Goal: Task Accomplishment & Management: Manage account settings

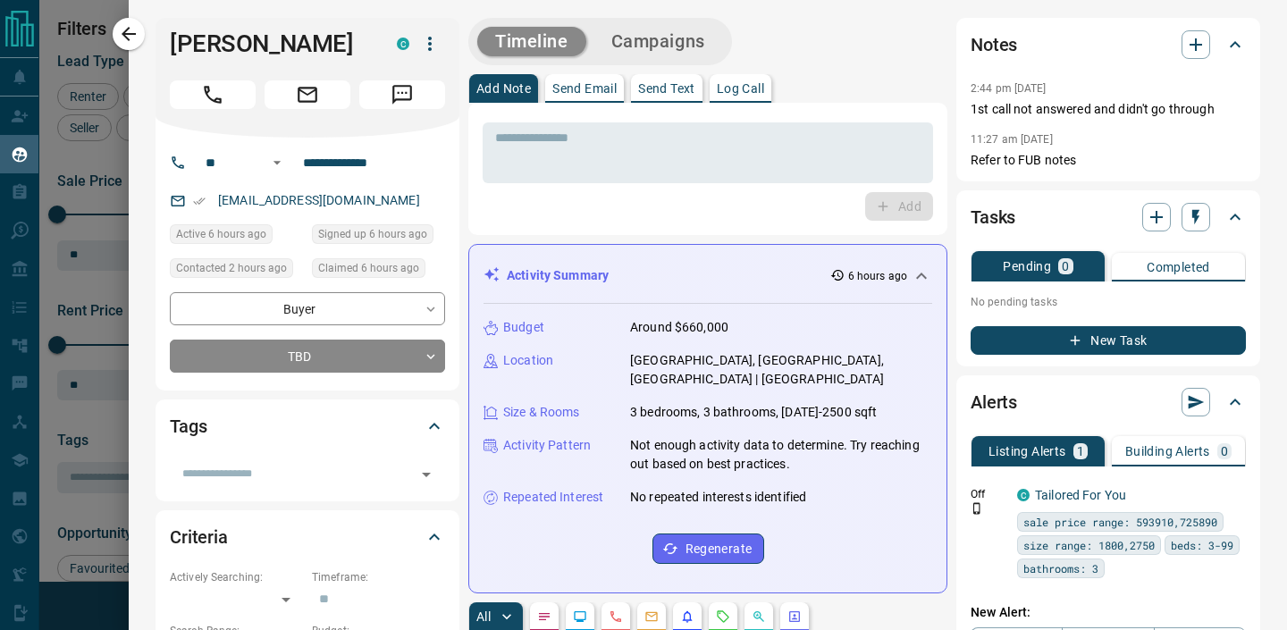
scroll to position [1344, 0]
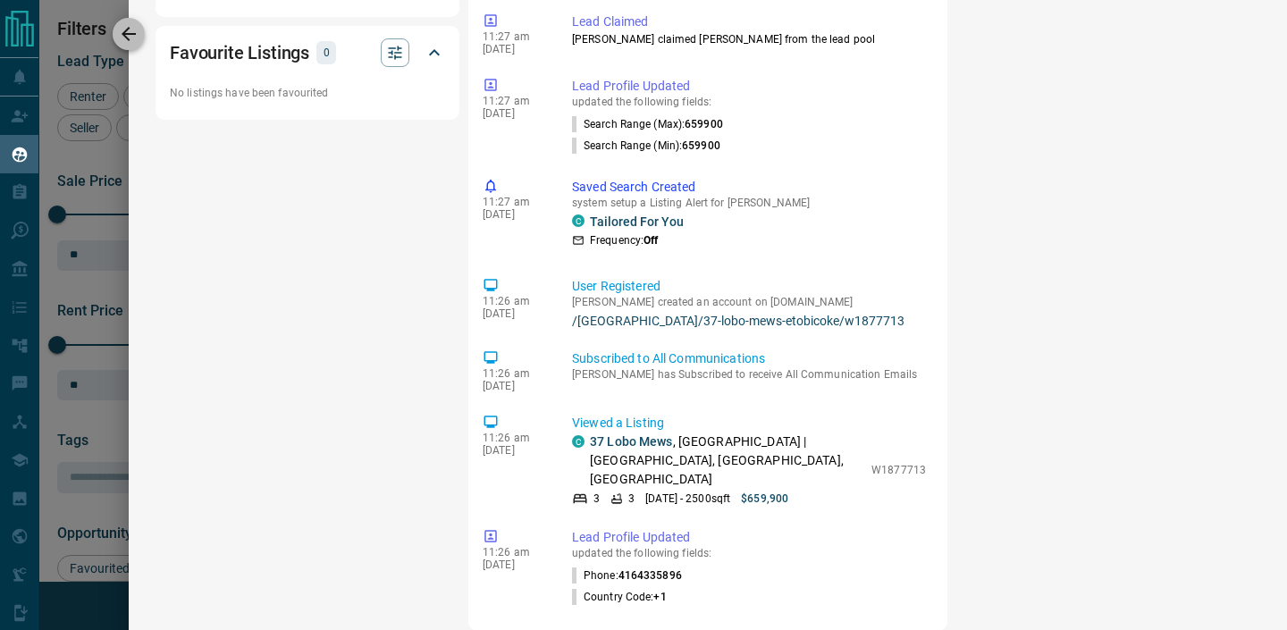
click at [118, 36] on icon "button" at bounding box center [128, 33] width 21 height 21
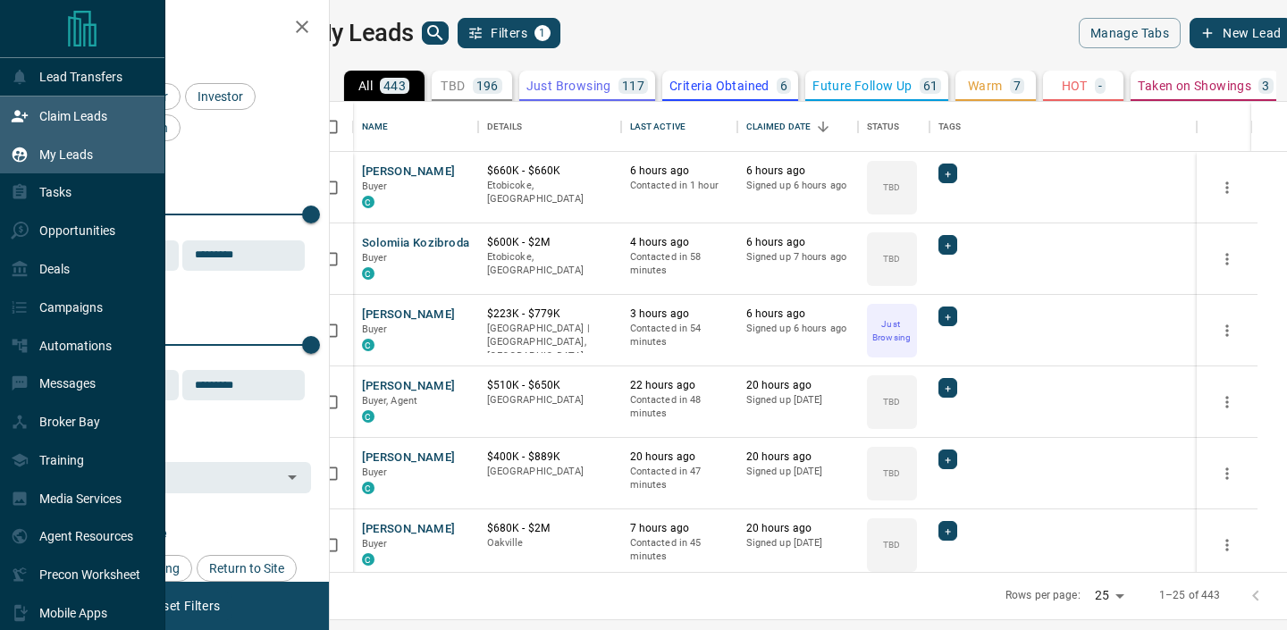
click at [24, 122] on icon at bounding box center [20, 116] width 18 height 18
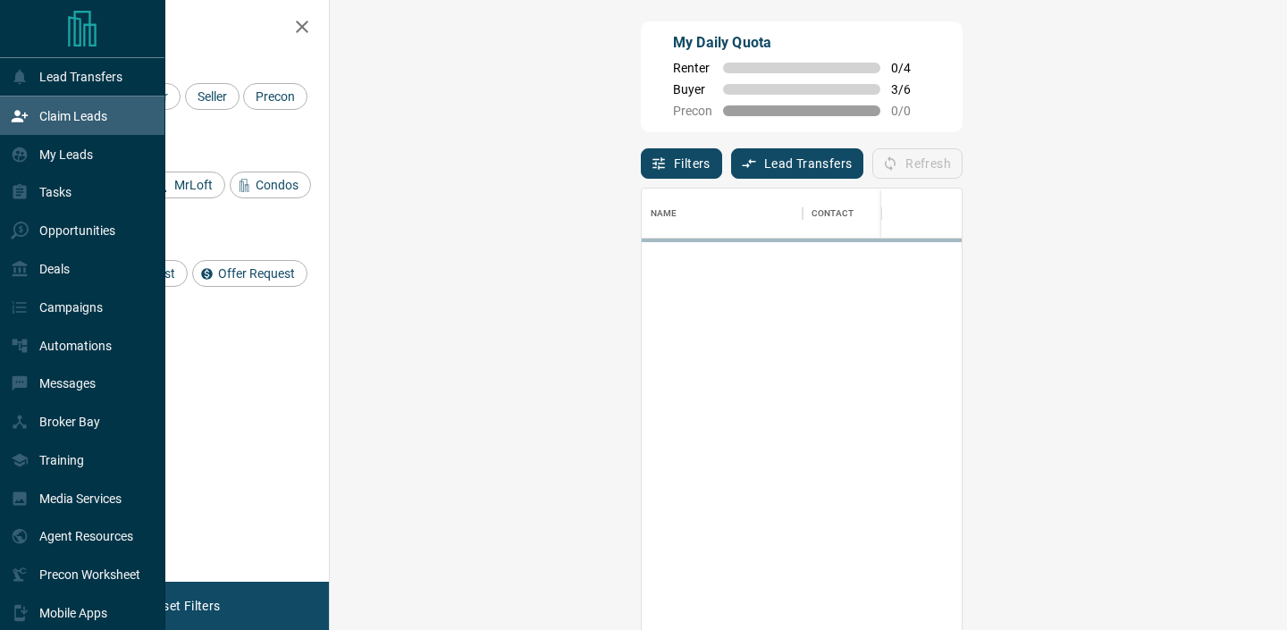
scroll to position [476, 919]
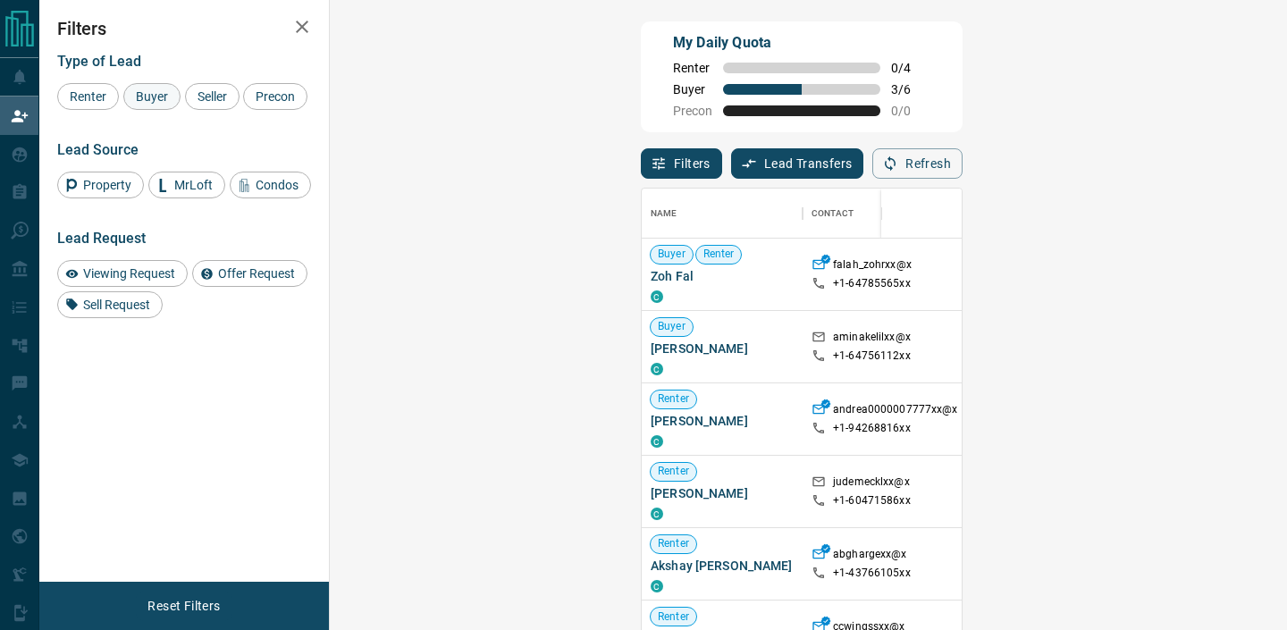
click at [151, 98] on span "Buyer" at bounding box center [152, 96] width 45 height 14
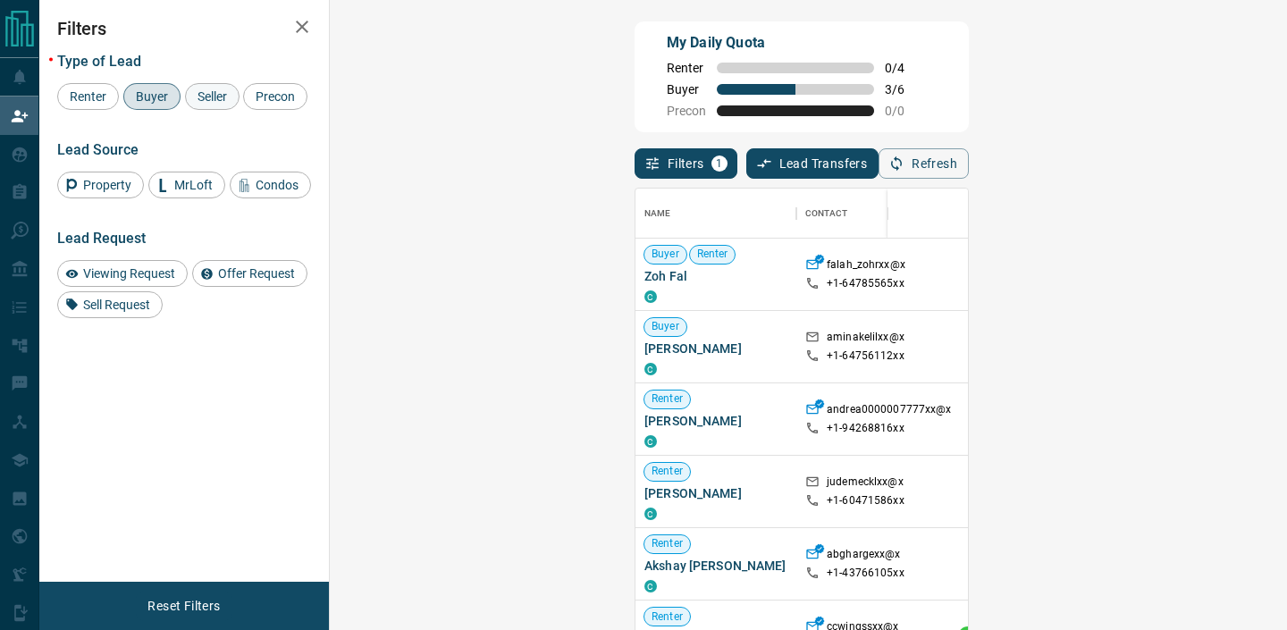
click at [201, 93] on span "Seller" at bounding box center [212, 96] width 42 height 14
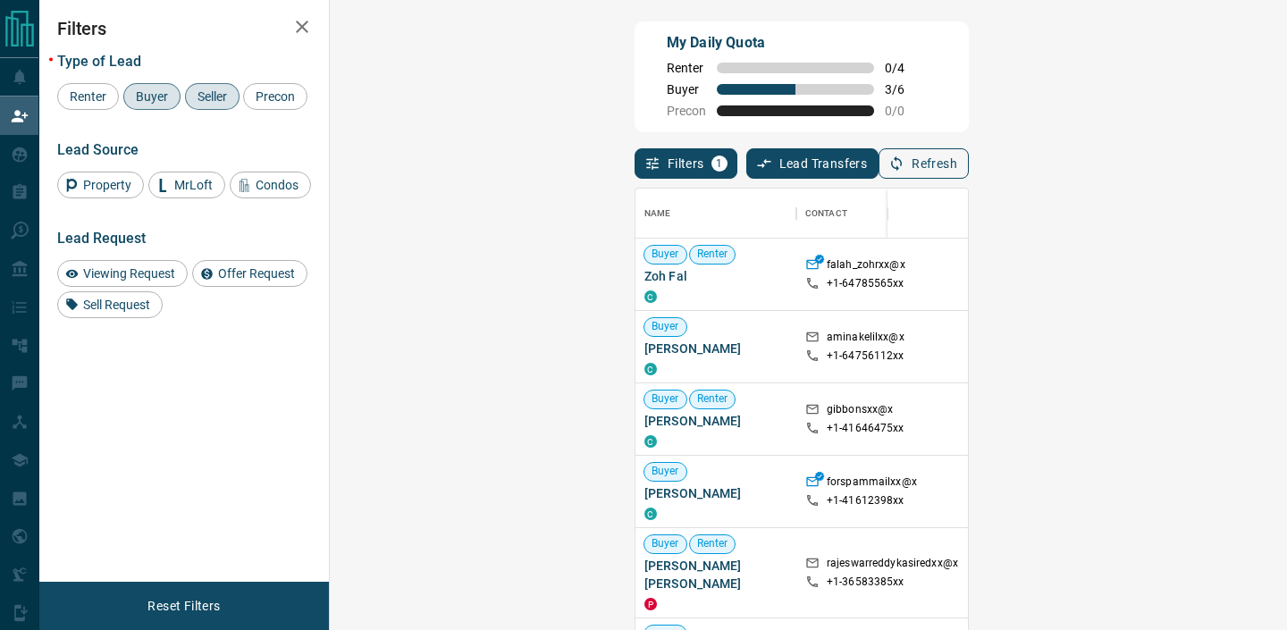
click at [969, 163] on button "Refresh" at bounding box center [924, 163] width 90 height 30
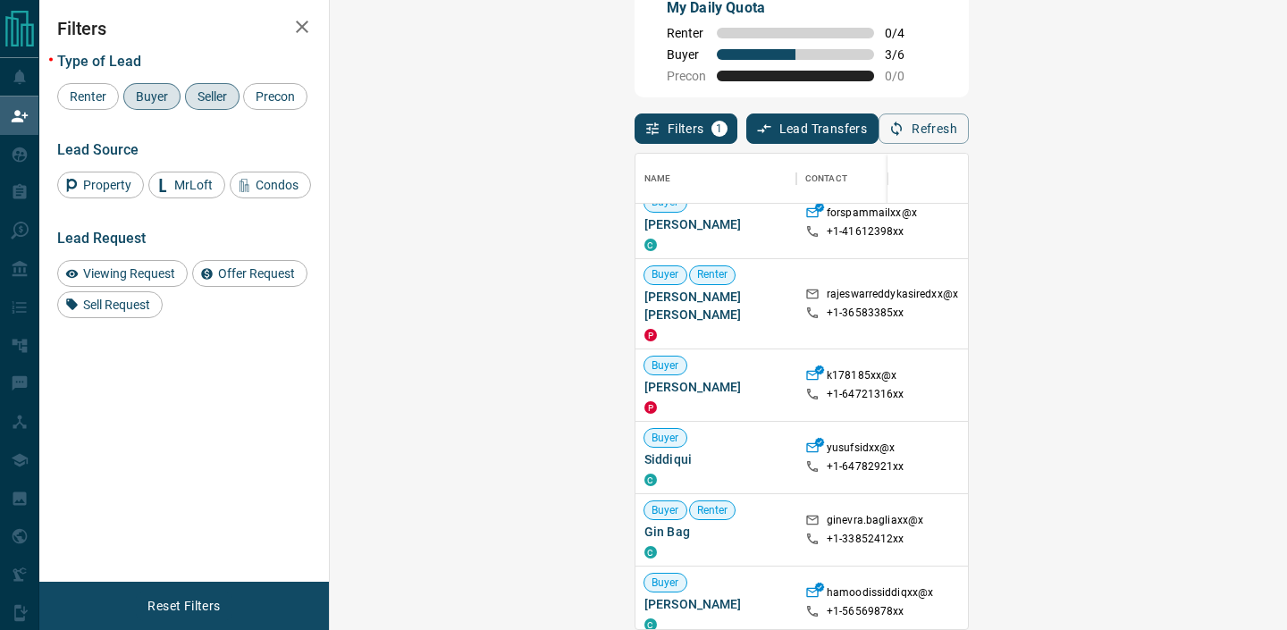
scroll to position [235, 0]
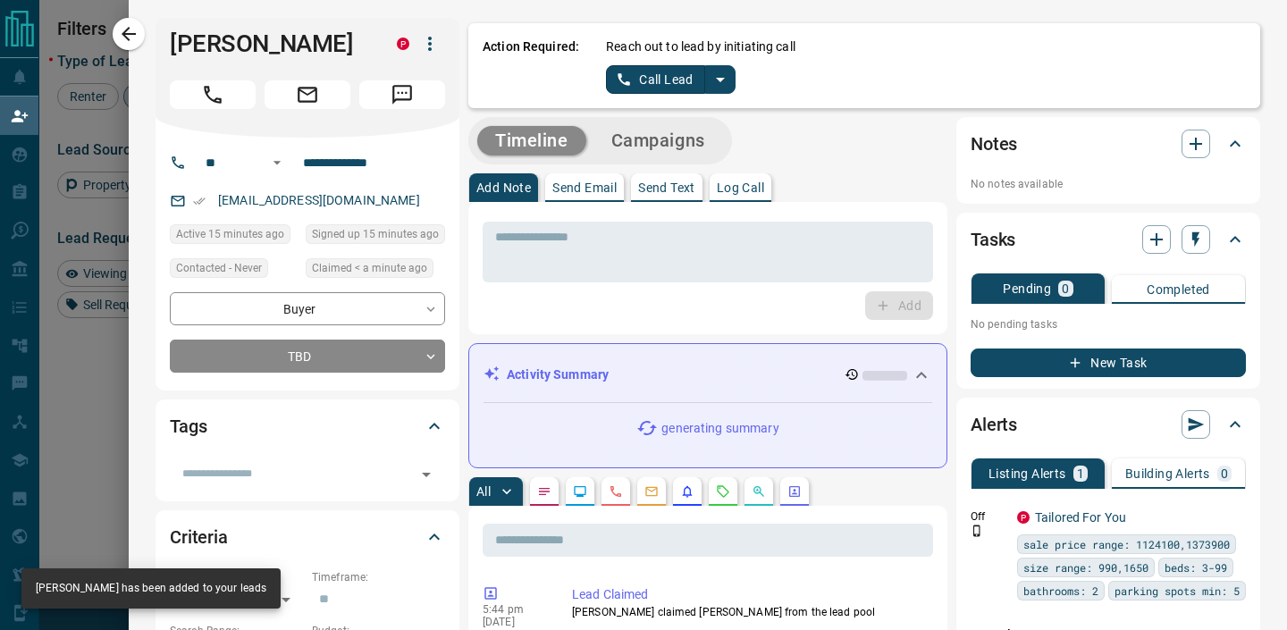
click at [757, 186] on p "Log Call" at bounding box center [740, 187] width 47 height 13
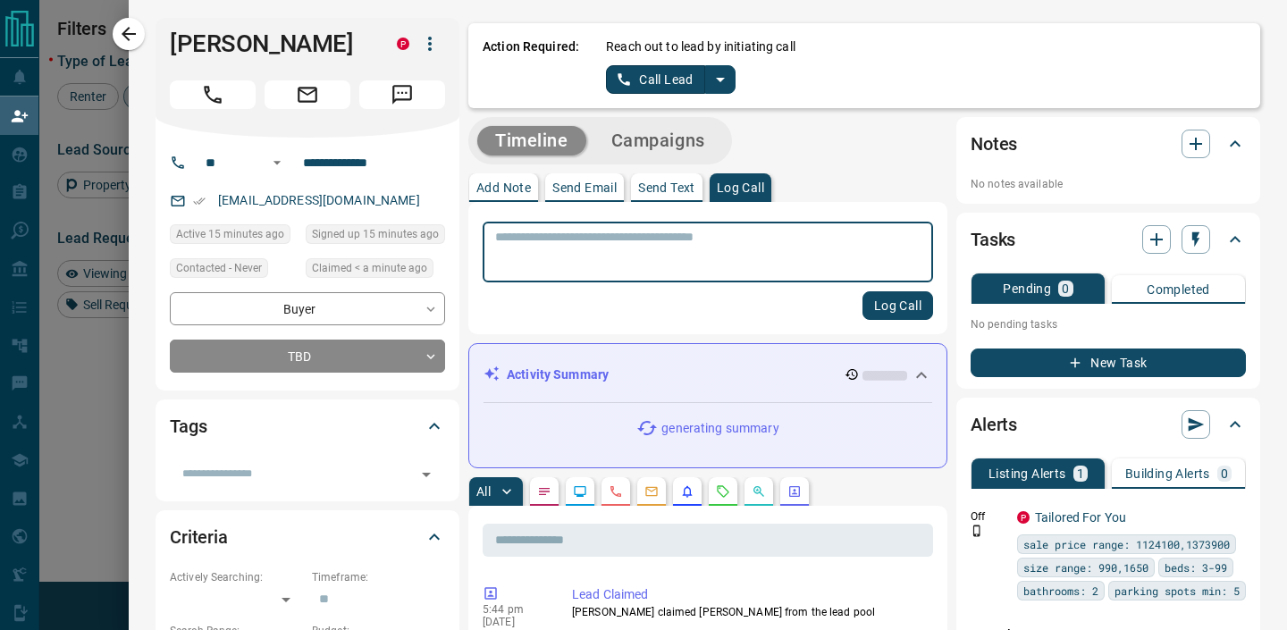
click at [574, 233] on textarea at bounding box center [708, 253] width 426 height 46
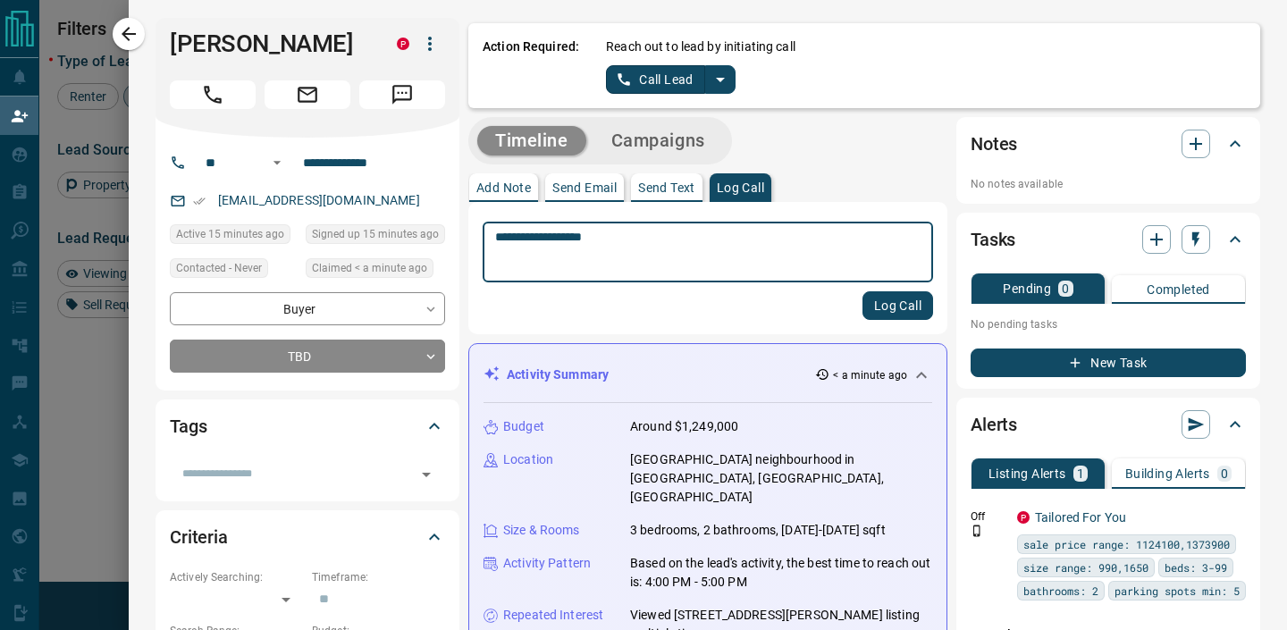
type textarea "**********"
click at [895, 300] on button "Log Call" at bounding box center [898, 305] width 71 height 29
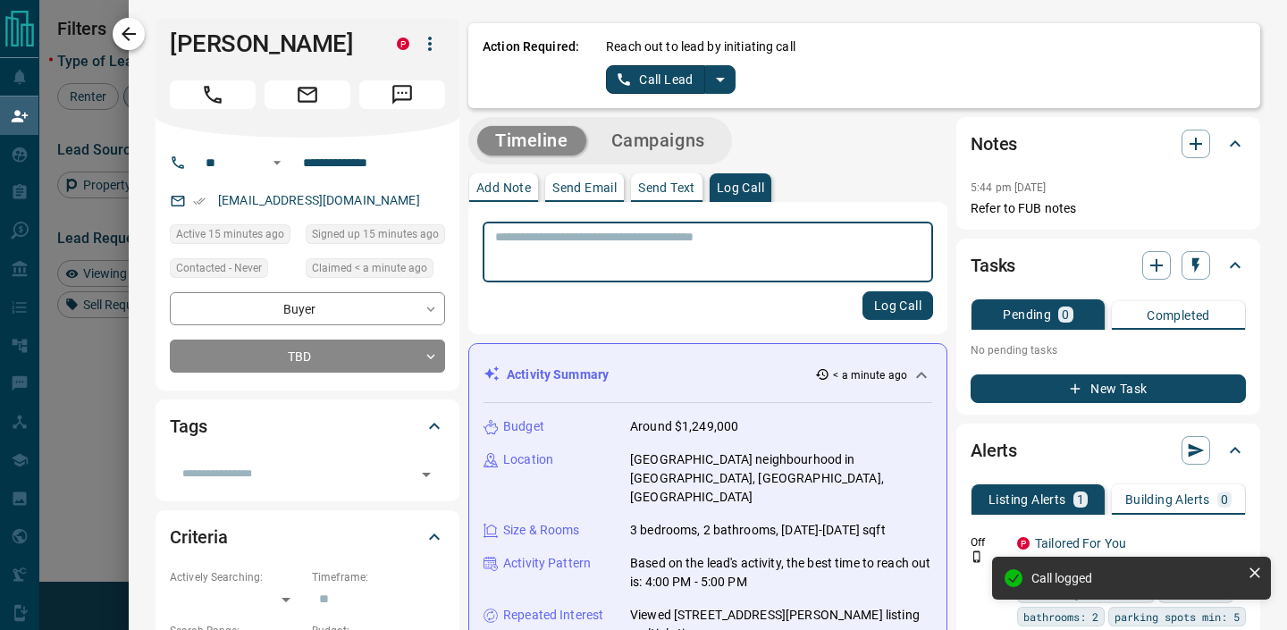
click at [133, 32] on icon "button" at bounding box center [128, 33] width 21 height 21
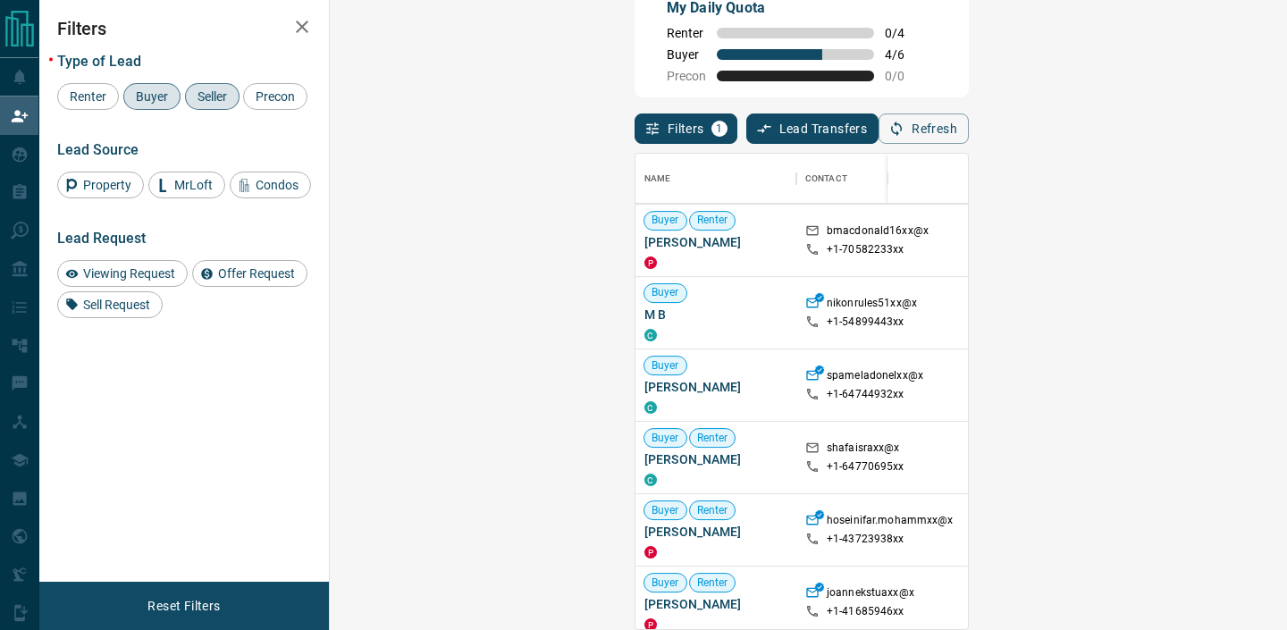
scroll to position [0, 0]
